Goal: Navigation & Orientation: Find specific page/section

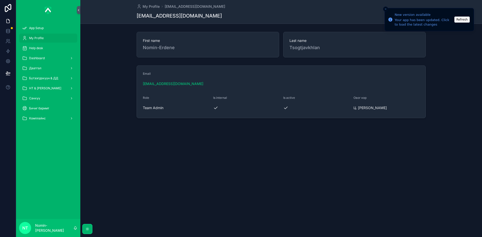
click at [37, 88] on span "НТ & [PERSON_NAME]" at bounding box center [45, 88] width 32 height 4
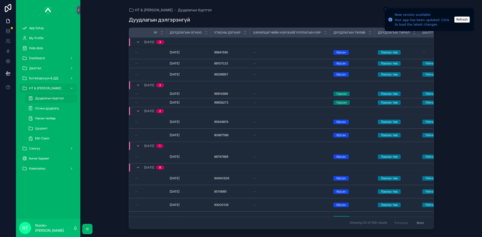
click at [51, 119] on span "Нөхөн төлбөр" at bounding box center [45, 119] width 20 height 4
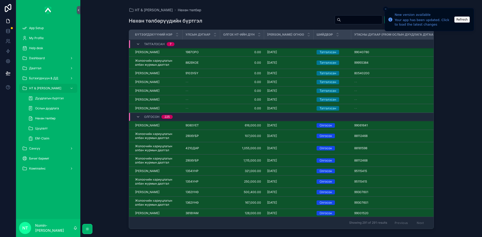
click at [37, 62] on div "Dashboard" at bounding box center [48, 58] width 52 height 8
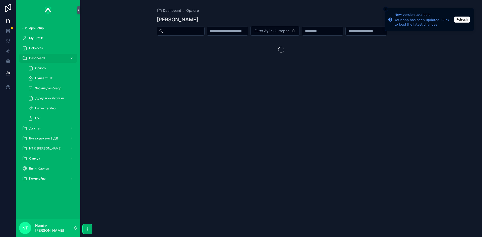
click at [44, 107] on span "Нөхөн төлбөр" at bounding box center [45, 109] width 20 height 4
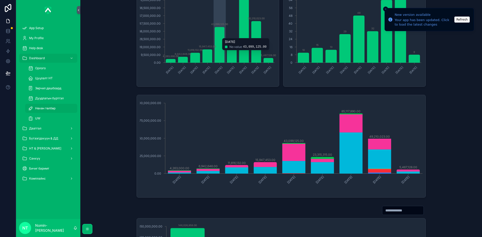
scroll to position [20, 0]
